Goal: Navigation & Orientation: Find specific page/section

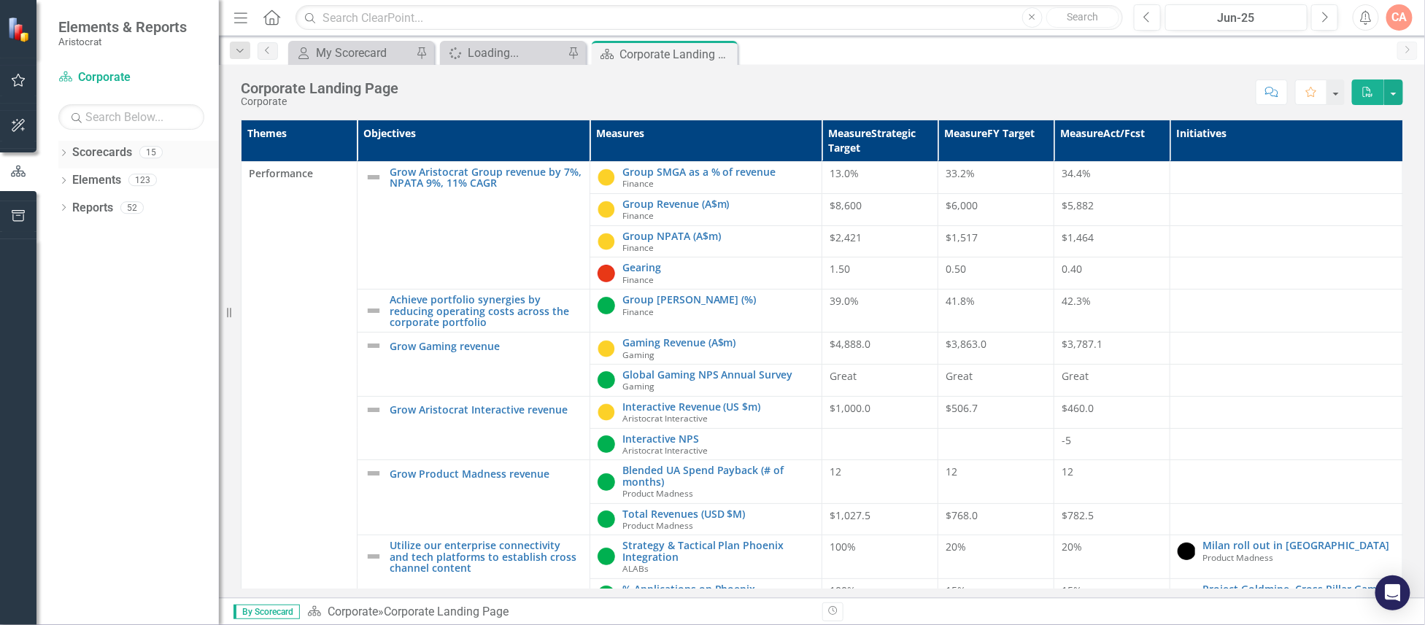
click at [63, 153] on icon "Dropdown" at bounding box center [63, 154] width 10 height 8
click at [69, 180] on icon "Dropdown" at bounding box center [71, 179] width 11 height 9
click at [88, 290] on icon "Dropdown" at bounding box center [85, 290] width 11 height 9
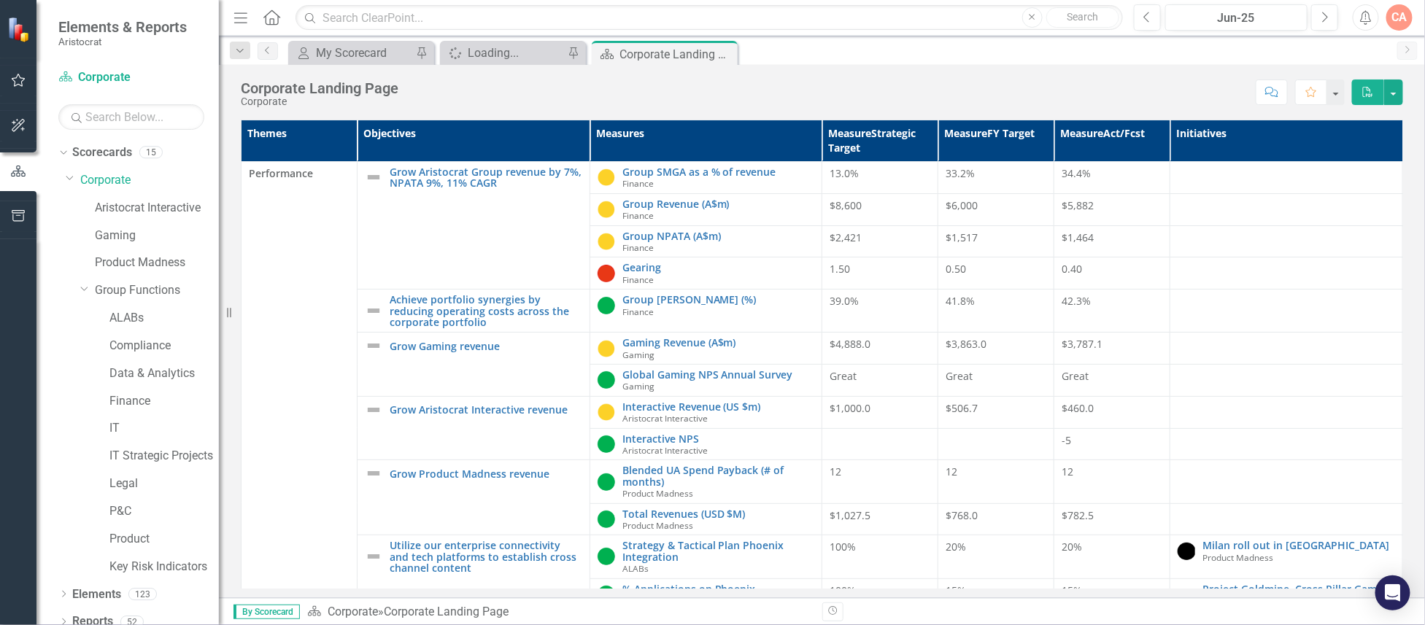
drag, startPoint x: 228, startPoint y: 316, endPoint x: 413, endPoint y: 315, distance: 184.6
click at [231, 315] on div "Resize" at bounding box center [225, 312] width 12 height 625
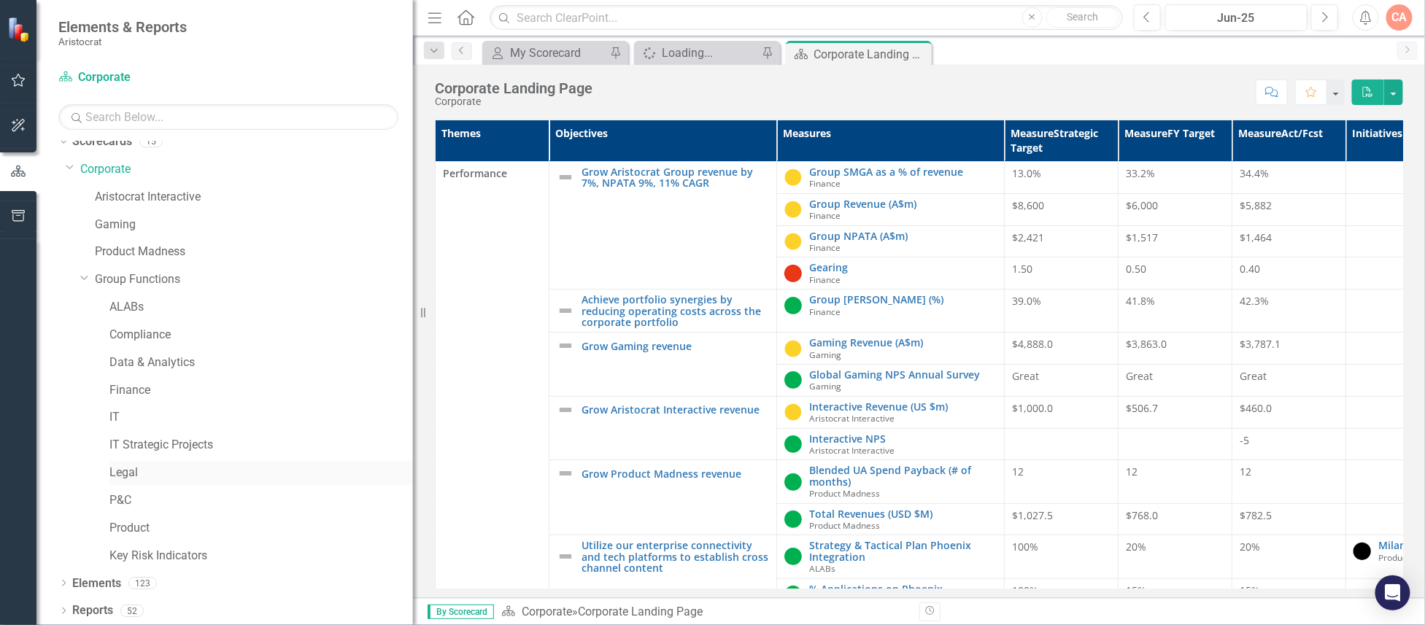
scroll to position [12, 0]
click at [156, 553] on link "Key Risk Indicators" at bounding box center [261, 555] width 304 height 17
